Goal: Task Accomplishment & Management: Manage account settings

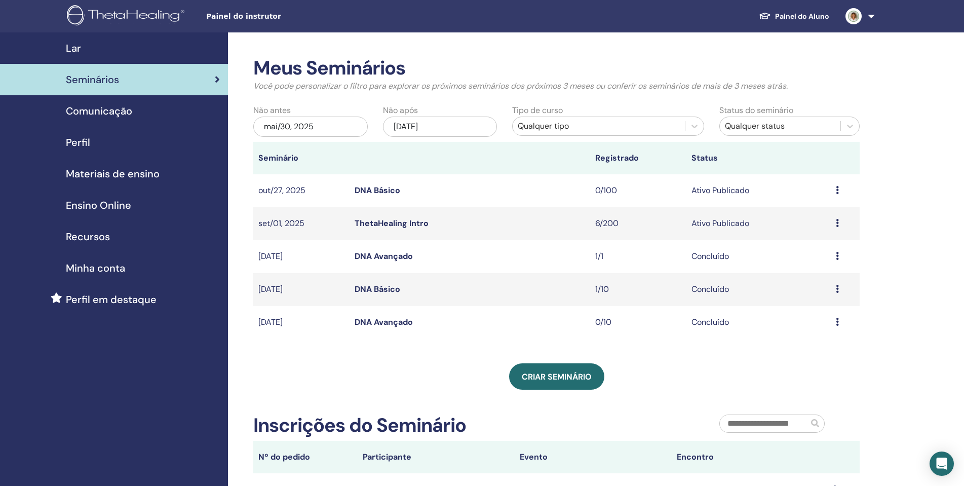
click at [171, 77] on div "Seminários" at bounding box center [114, 79] width 212 height 15
click at [413, 220] on link "ThetaHealing Intro" at bounding box center [392, 223] width 74 height 11
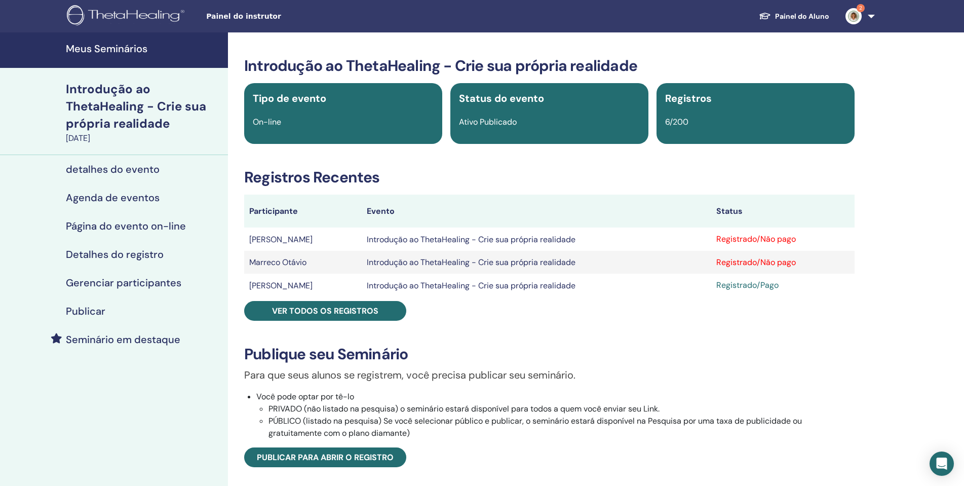
click at [789, 261] on font "Registrado/Não pago" at bounding box center [756, 262] width 80 height 11
click at [780, 264] on font "Registrado/Não pago" at bounding box center [756, 262] width 80 height 11
click at [791, 235] on font "Registrado/Não pago" at bounding box center [756, 238] width 80 height 11
click at [783, 262] on font "Registrado/Não pago" at bounding box center [756, 262] width 80 height 11
click at [743, 234] on font "Registrado/Não pago" at bounding box center [756, 238] width 80 height 11
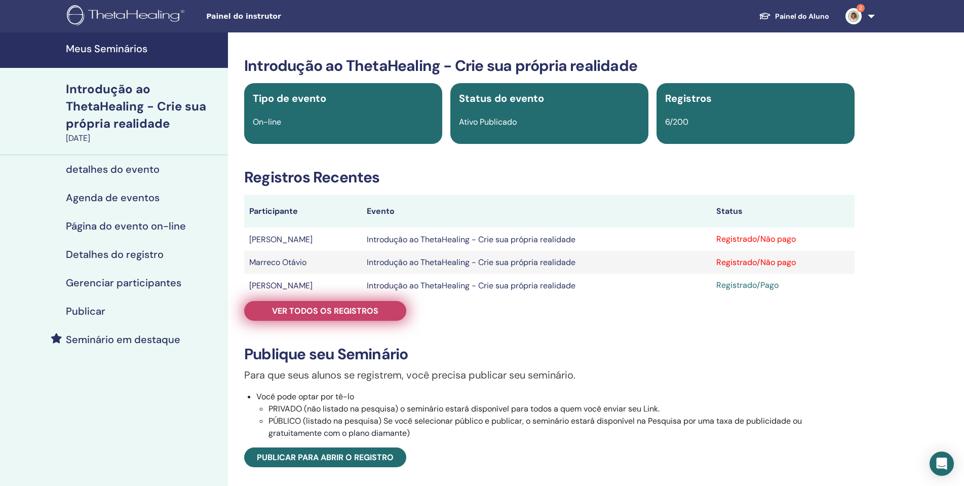
click at [388, 309] on link "Ver todos os registros" at bounding box center [325, 311] width 162 height 20
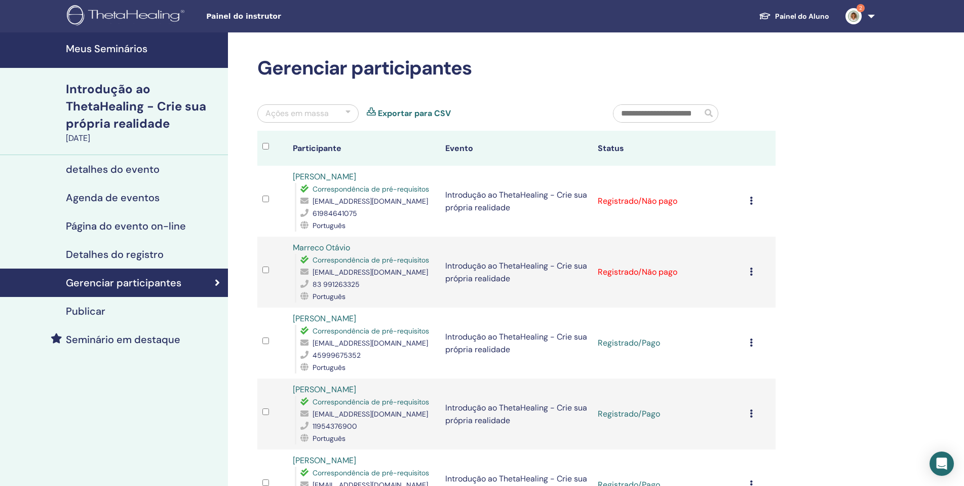
click at [752, 202] on icon at bounding box center [751, 201] width 3 height 8
click at [757, 238] on font "Marcar como pagar" at bounding box center [736, 240] width 73 height 11
click at [751, 276] on div "Cancelar registro Não certifique-se automaticamente Marcar como pagar Marcar co…" at bounding box center [760, 272] width 20 height 12
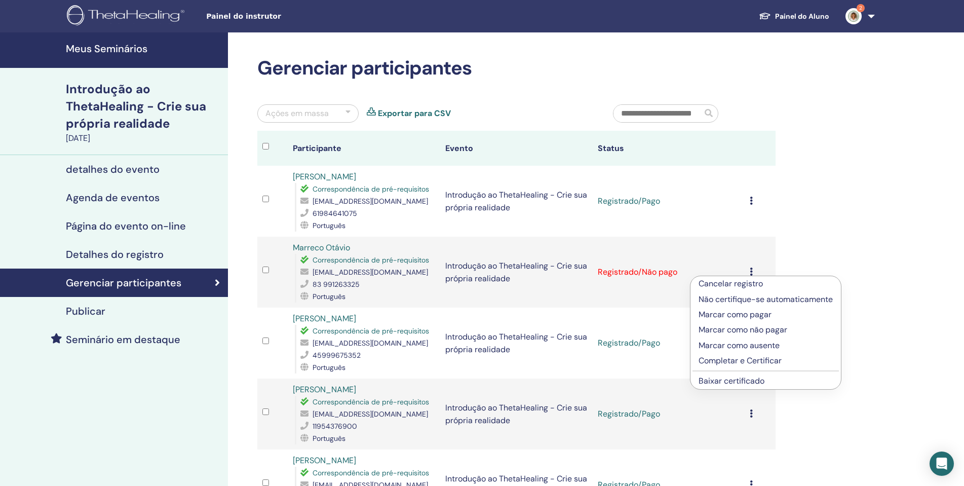
click at [750, 313] on font "Marcar como pagar" at bounding box center [734, 314] width 73 height 11
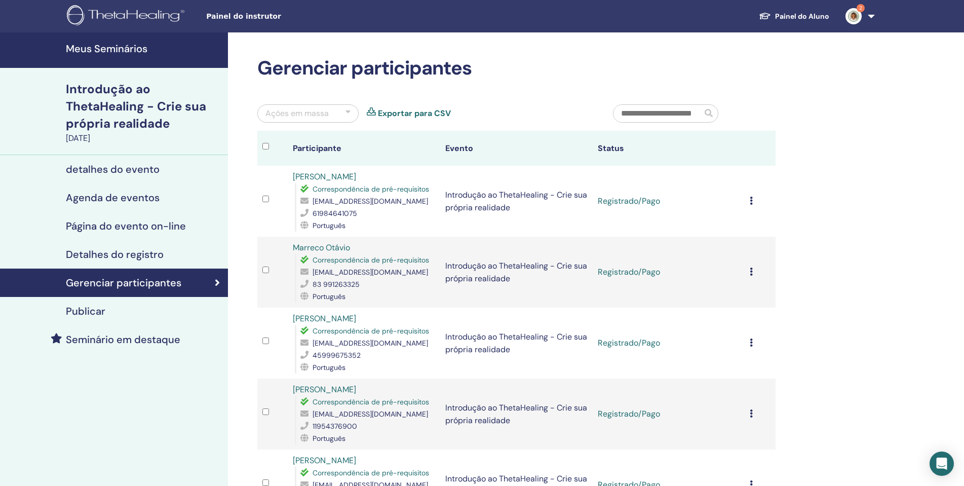
click at [817, 213] on div "Gerenciar participantes Ações em massa Exportar para CSV Participante Evento St…" at bounding box center [549, 402] width 643 height 740
click at [128, 47] on font "Meus Seminários" at bounding box center [107, 48] width 82 height 13
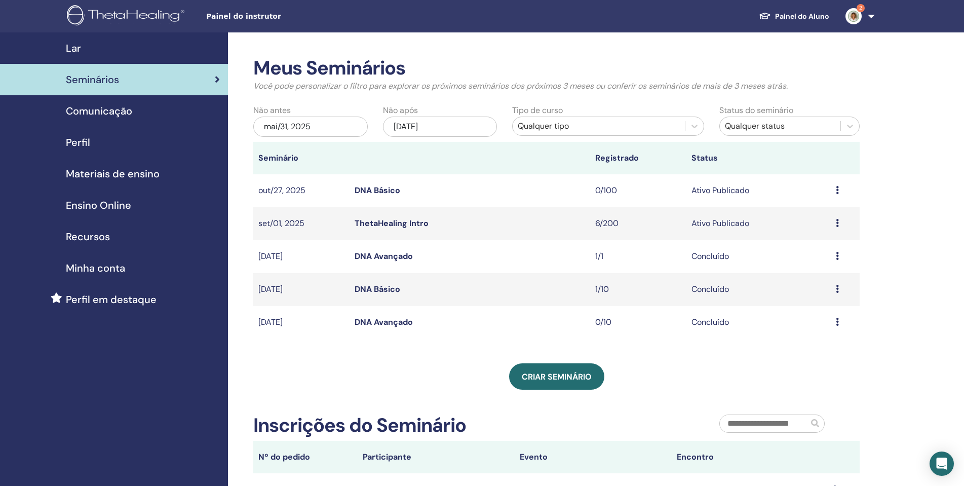
click at [838, 224] on icon at bounding box center [837, 223] width 3 height 8
click at [890, 180] on div "Meus Seminários Você pode personalizar o filtro para explorar os próximos semin…" at bounding box center [589, 399] width 723 height 734
click at [213, 75] on div "Seminários" at bounding box center [114, 79] width 212 height 15
click at [421, 218] on link "ThetaHealing Intro" at bounding box center [392, 223] width 74 height 11
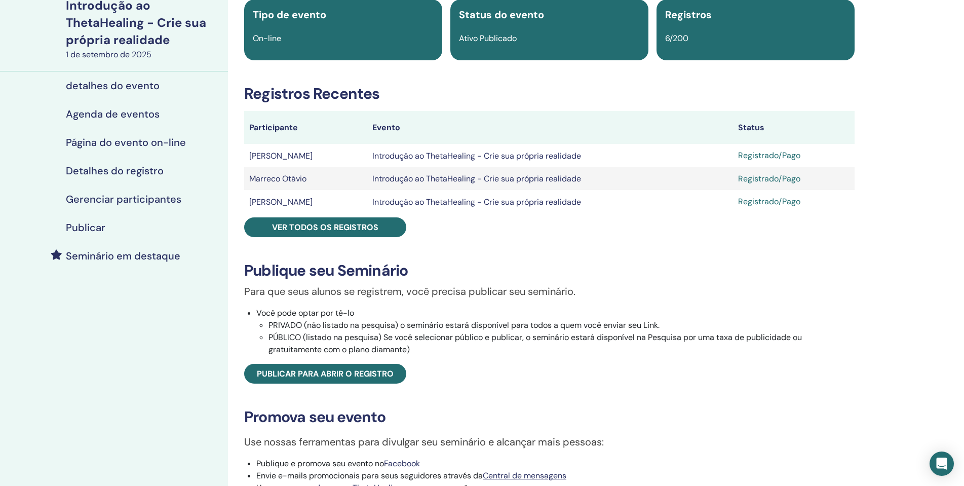
scroll to position [253, 0]
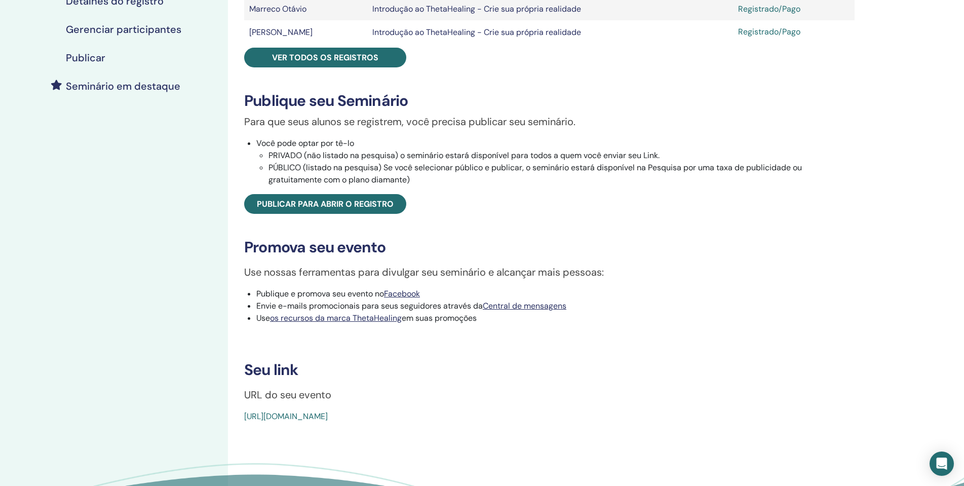
click at [328, 421] on font "[URL][DOMAIN_NAME]" at bounding box center [286, 416] width 84 height 11
